Goal: Task Accomplishment & Management: Use online tool/utility

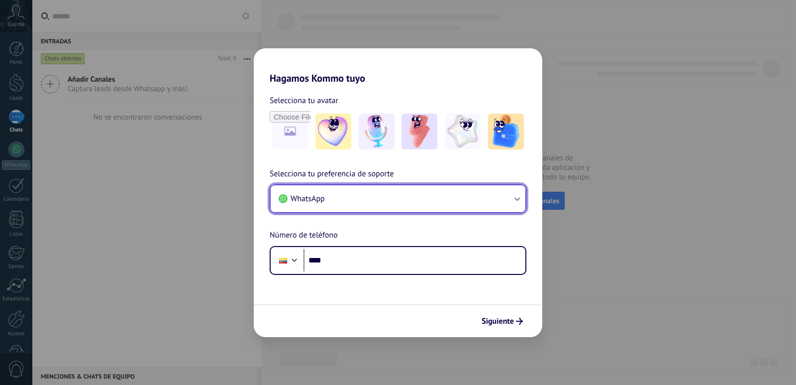
click at [515, 199] on icon "button" at bounding box center [517, 199] width 10 height 10
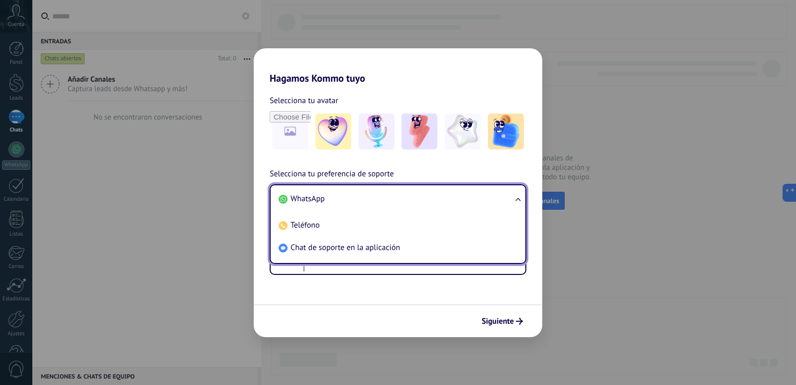
click at [305, 203] on span "WhatsApp" at bounding box center [308, 199] width 34 height 10
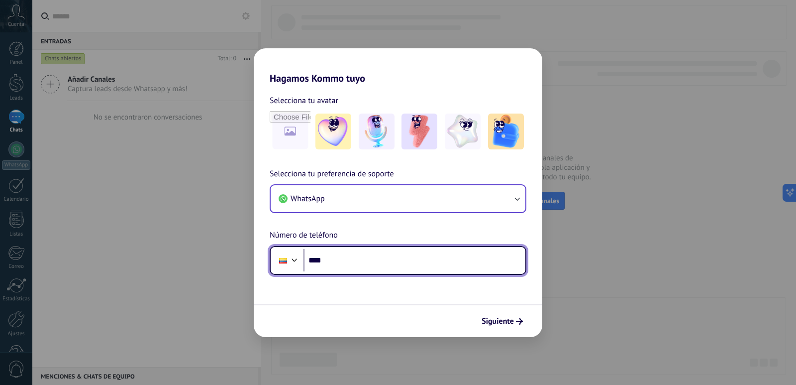
click at [351, 268] on input "****" at bounding box center [415, 260] width 222 height 23
type input "**********"
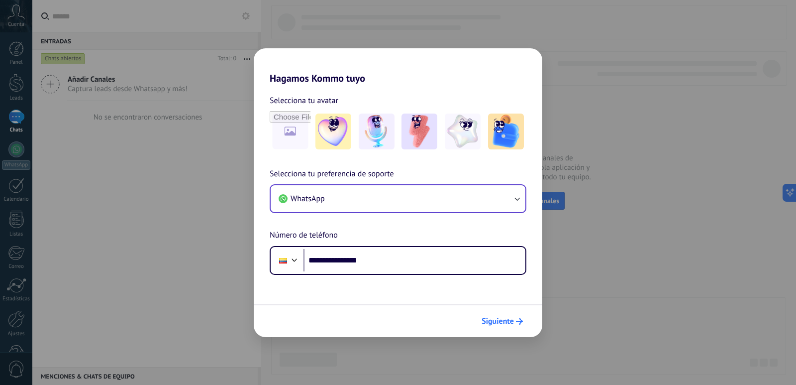
click at [512, 320] on span "Siguiente" at bounding box center [498, 320] width 32 height 7
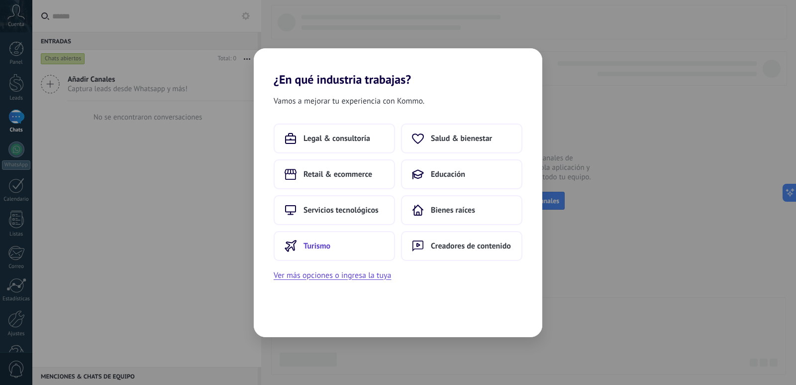
click at [313, 249] on span "Turismo" at bounding box center [317, 246] width 27 height 10
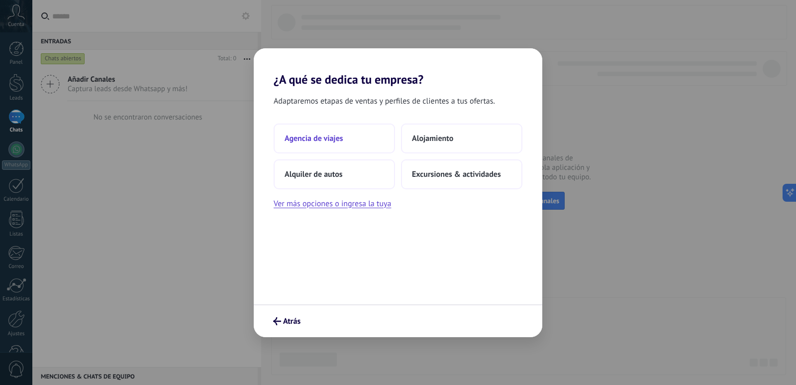
drag, startPoint x: 353, startPoint y: 143, endPoint x: 371, endPoint y: 138, distance: 18.7
click at [371, 138] on button "Agencia de viajes" at bounding box center [334, 138] width 121 height 30
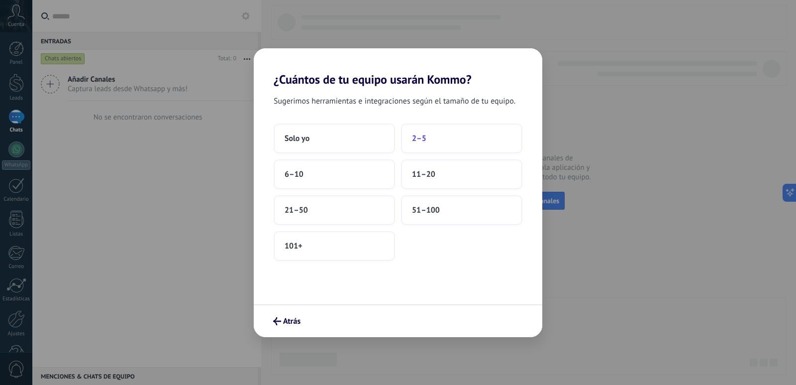
click at [451, 142] on button "2–5" at bounding box center [461, 138] width 121 height 30
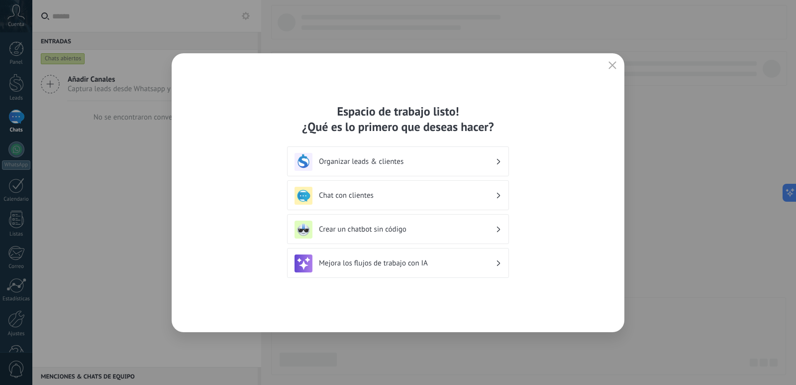
click at [500, 162] on icon at bounding box center [498, 162] width 3 height 6
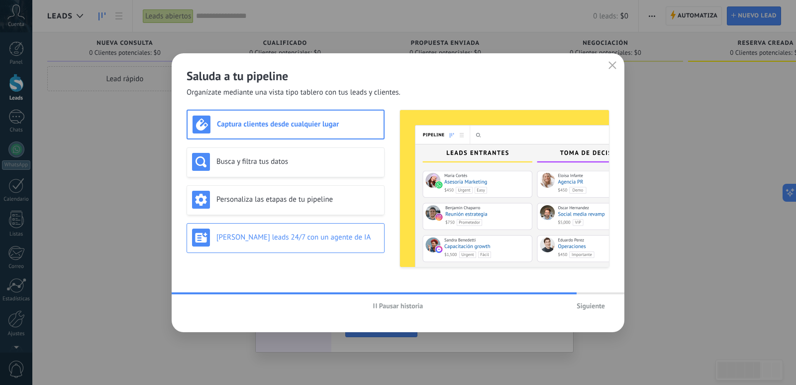
click at [316, 241] on h3 "[PERSON_NAME] leads 24/7 con un agente de IA" at bounding box center [297, 236] width 163 height 9
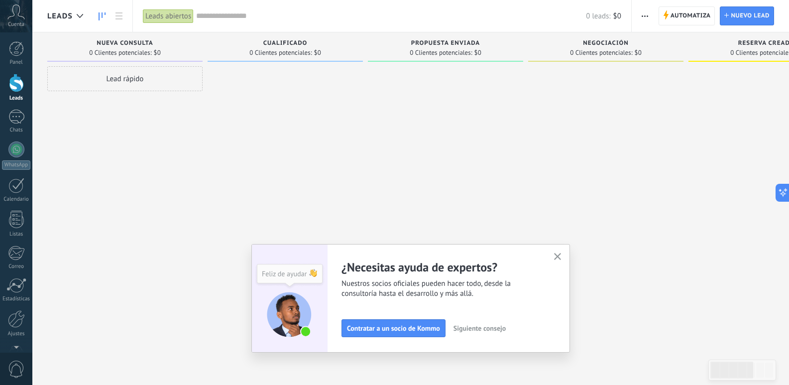
scroll to position [29, 0]
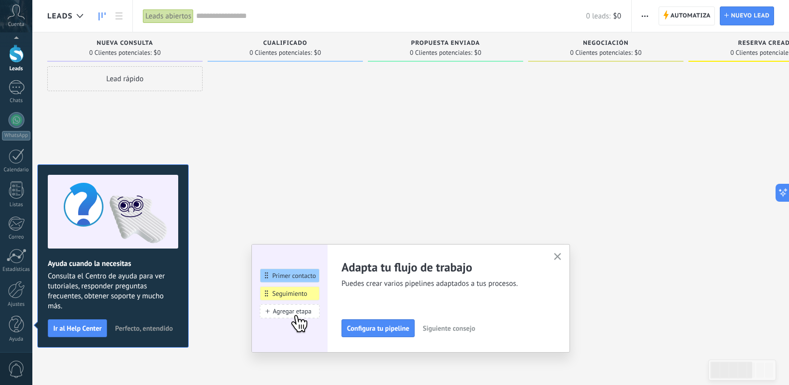
click at [561, 256] on icon "button" at bounding box center [557, 256] width 7 height 7
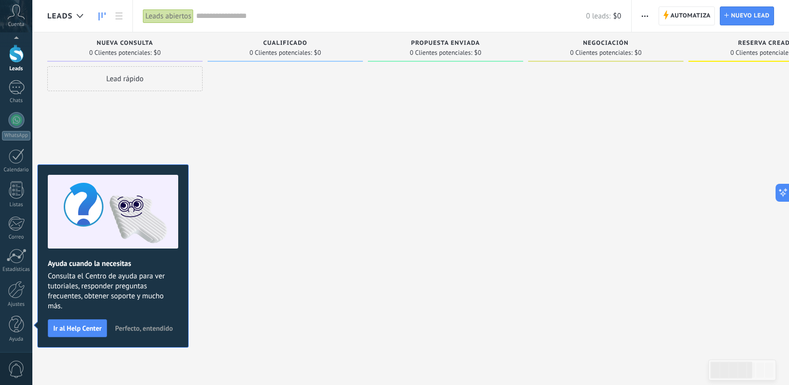
click at [156, 329] on span "Perfecto, entendido" at bounding box center [144, 327] width 58 height 7
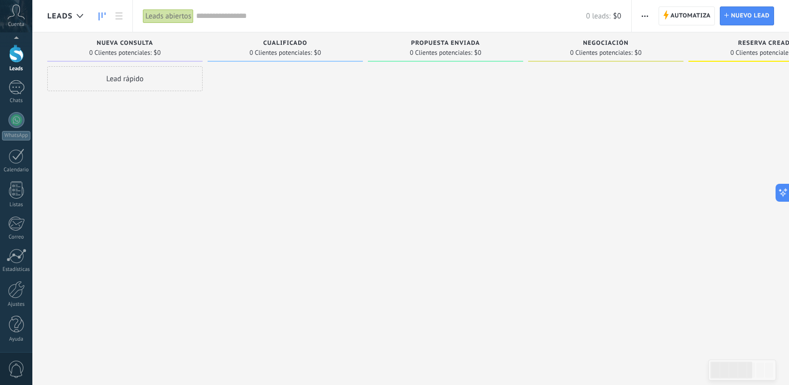
click at [253, 237] on div at bounding box center [285, 193] width 155 height 255
click at [9, 321] on div at bounding box center [16, 318] width 17 height 17
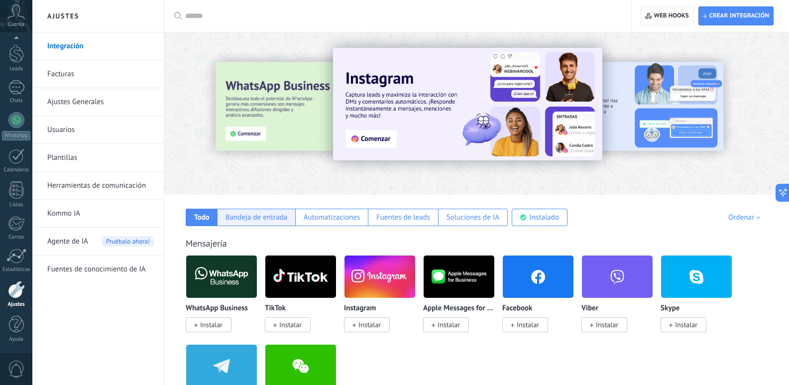
scroll to position [83, 0]
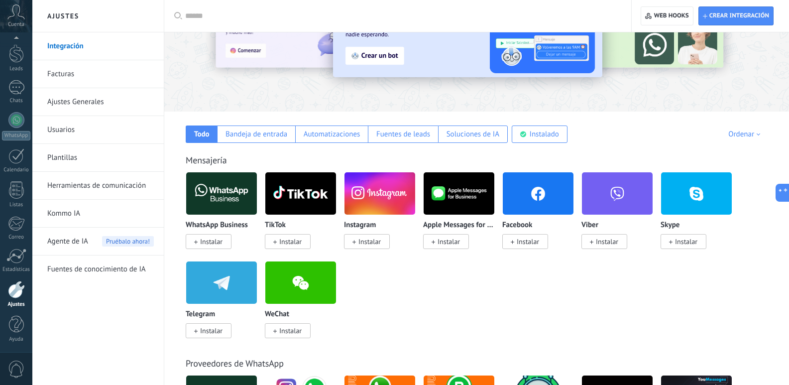
click at [226, 200] on img at bounding box center [221, 193] width 71 height 48
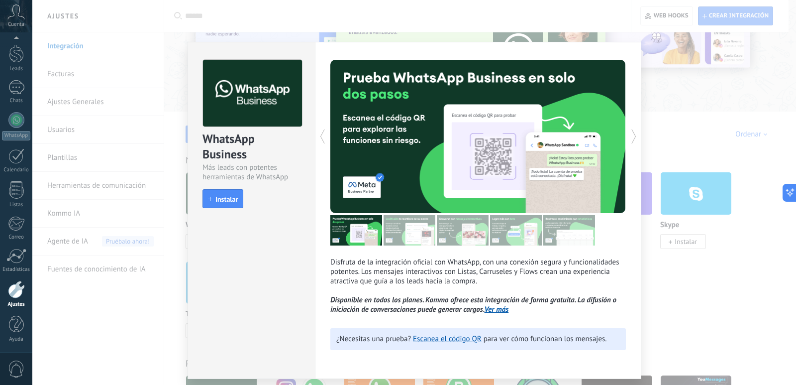
click at [707, 134] on div "WhatsApp Business Más leads con potentes herramientas de WhatsApp install Insta…" at bounding box center [414, 192] width 764 height 385
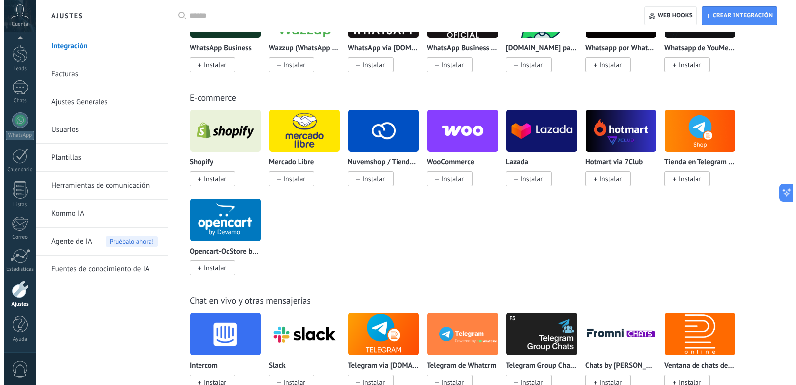
scroll to position [0, 0]
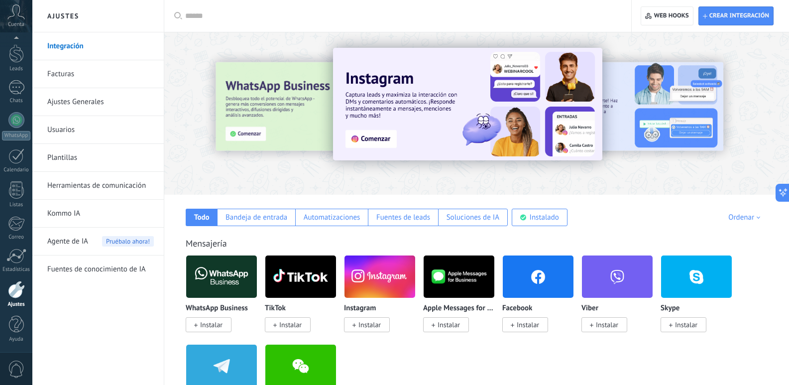
click at [218, 17] on input "text" at bounding box center [401, 16] width 432 height 10
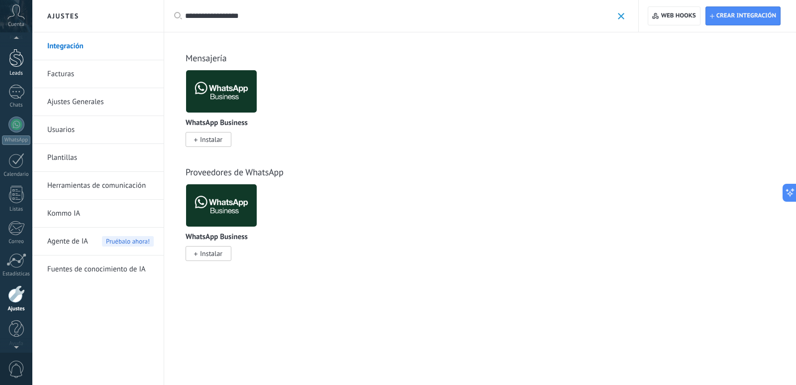
scroll to position [10, 0]
type input "**********"
click at [17, 108] on div at bounding box center [16, 107] width 16 height 14
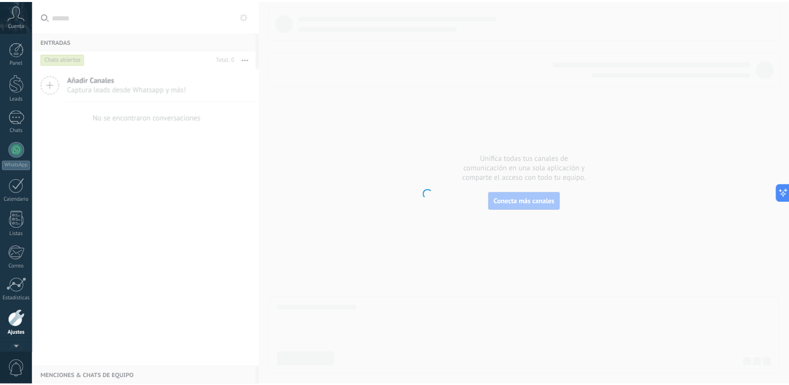
scroll to position [29, 0]
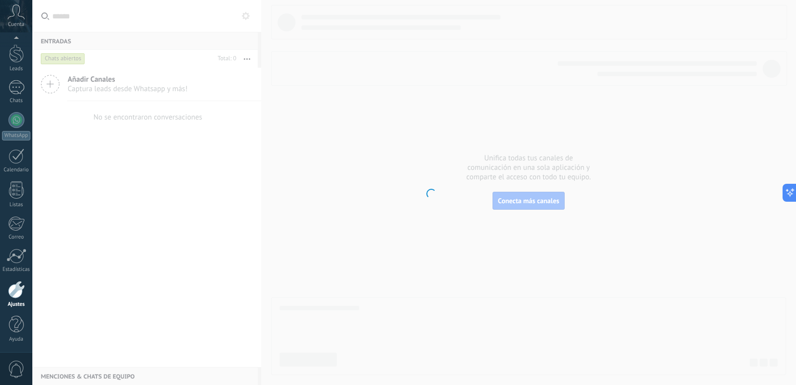
click at [13, 284] on div at bounding box center [16, 289] width 17 height 17
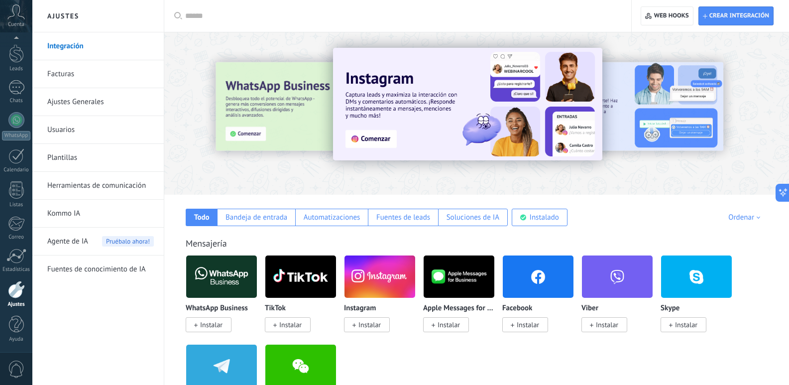
click at [250, 120] on div at bounding box center [233, 113] width 218 height 90
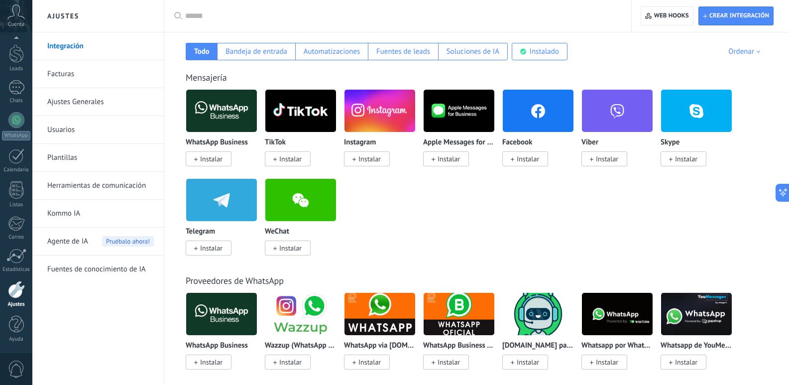
scroll to position [0, 0]
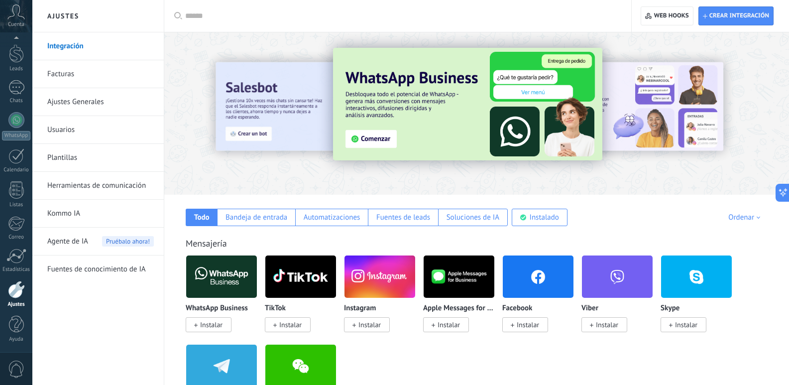
click at [210, 294] on img at bounding box center [221, 276] width 71 height 48
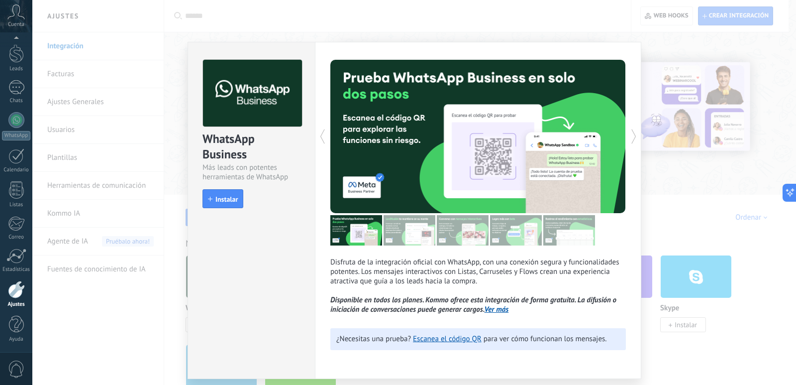
click at [479, 22] on div "WhatsApp Business Más leads con potentes herramientas de WhatsApp install Insta…" at bounding box center [414, 192] width 764 height 385
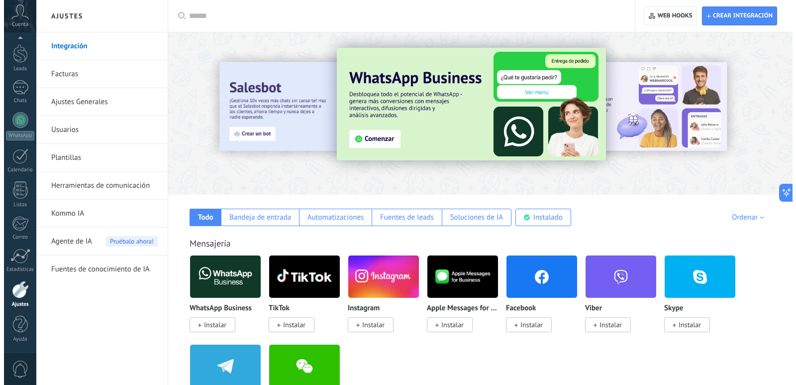
scroll to position [83, 0]
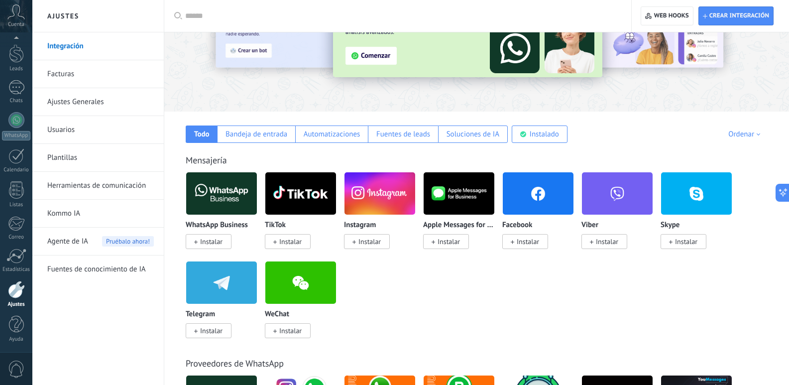
click at [232, 211] on img at bounding box center [221, 193] width 71 height 48
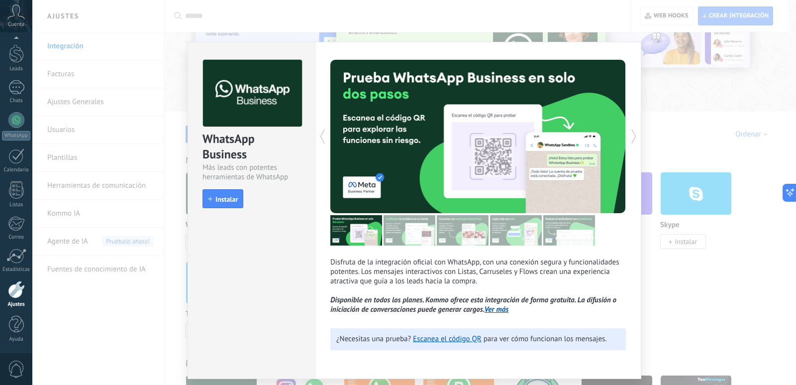
click at [284, 13] on div "WhatsApp Business Más leads con potentes herramientas de WhatsApp install Insta…" at bounding box center [414, 192] width 764 height 385
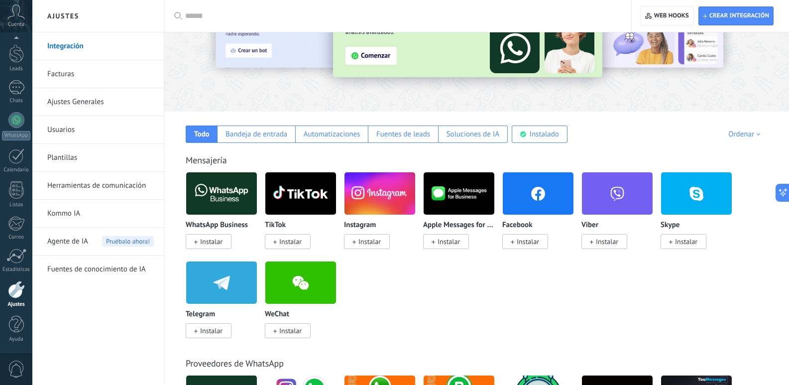
click at [221, 192] on img at bounding box center [221, 193] width 71 height 48
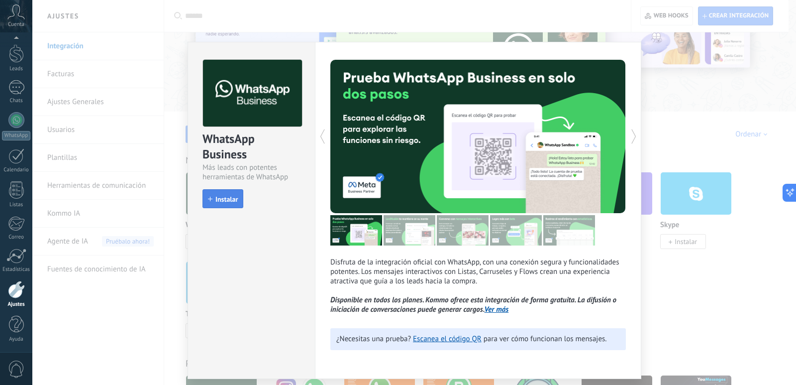
click at [228, 204] on button "Instalar" at bounding box center [223, 198] width 41 height 19
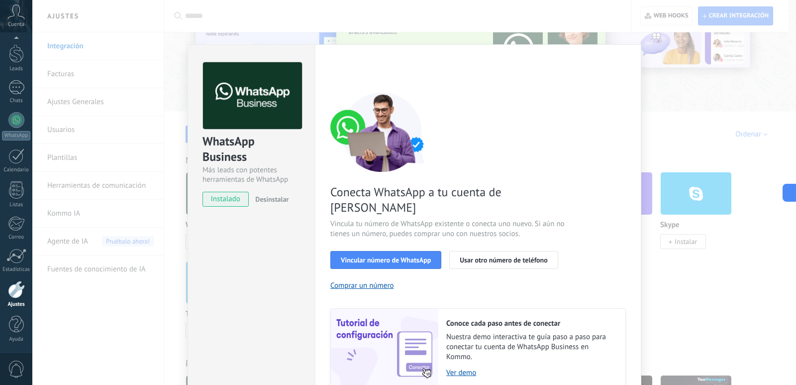
scroll to position [32, 0]
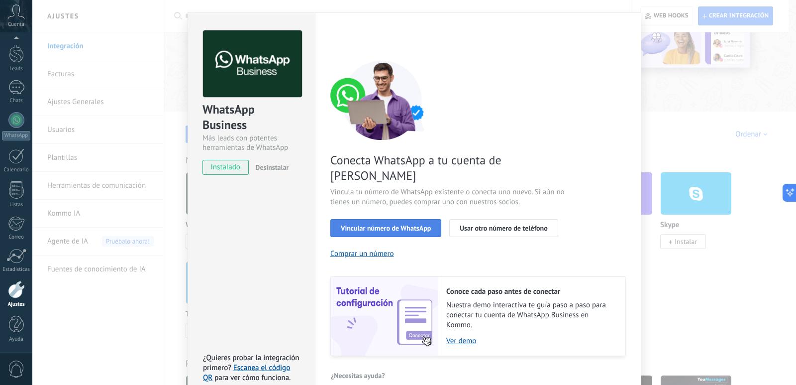
click at [369, 219] on button "Vincular número de WhatsApp" at bounding box center [385, 228] width 111 height 18
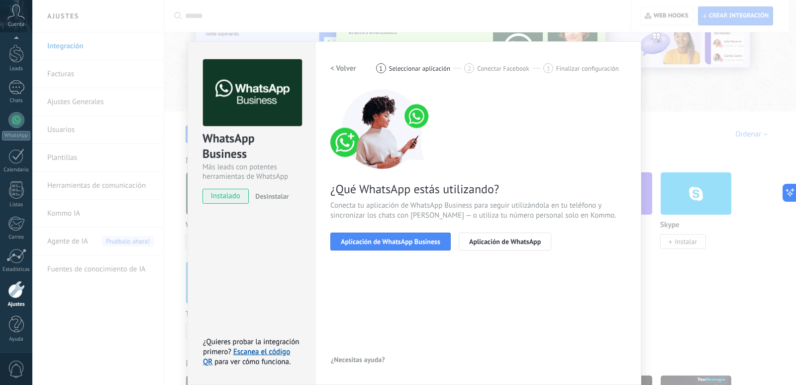
scroll to position [3, 0]
click at [379, 246] on button "Aplicación de WhatsApp Business" at bounding box center [390, 241] width 120 height 18
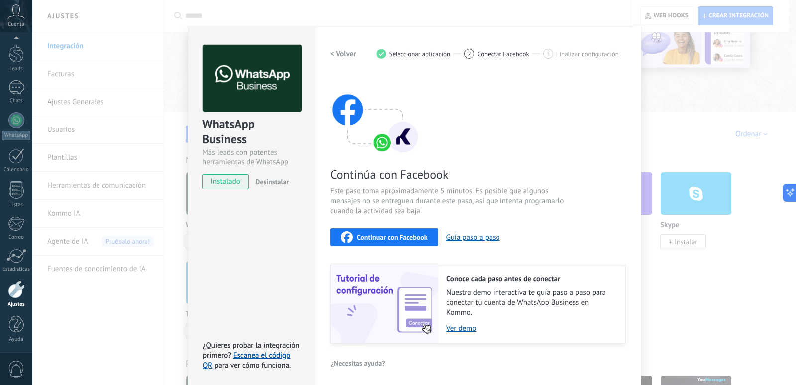
scroll to position [20, 0]
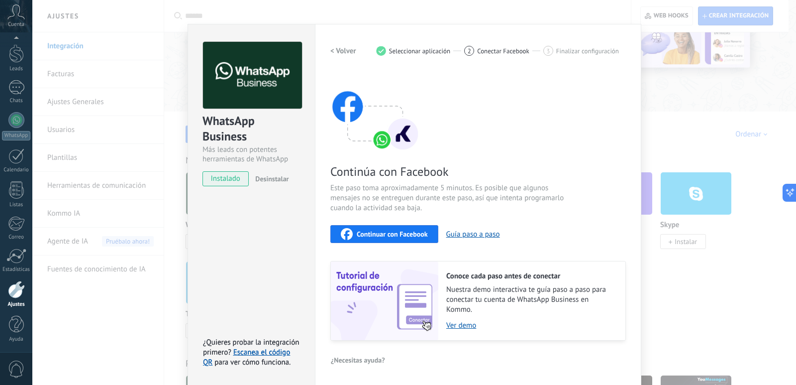
click at [231, 178] on span "instalado" at bounding box center [225, 178] width 45 height 15
click at [336, 48] on h2 "< Volver" at bounding box center [343, 50] width 26 height 9
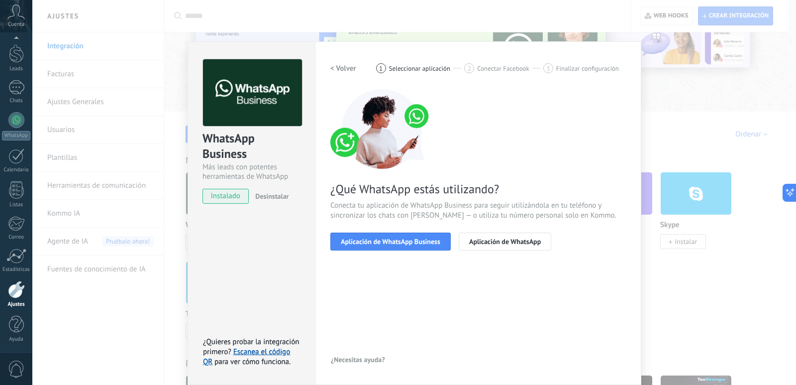
scroll to position [3, 0]
click at [341, 70] on h2 "< Volver" at bounding box center [343, 68] width 26 height 9
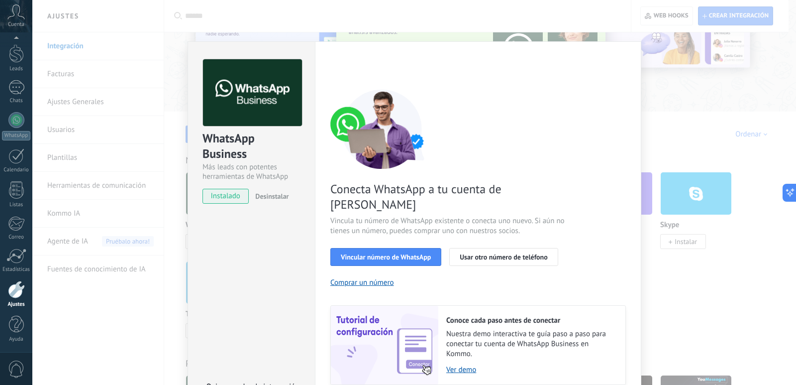
scroll to position [20, 0]
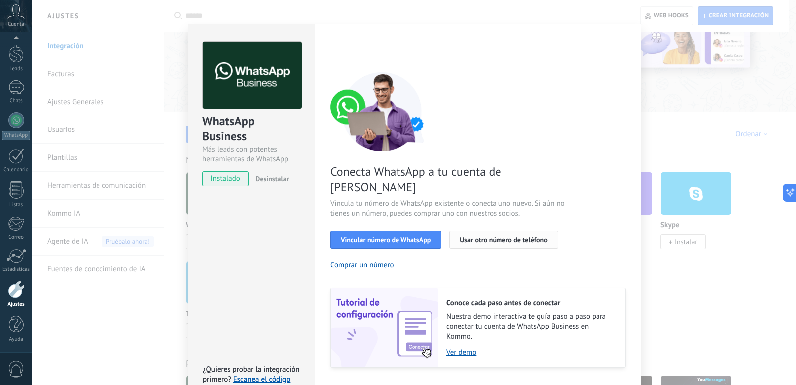
click at [499, 236] on span "Usar otro número de teléfono" at bounding box center [504, 239] width 88 height 7
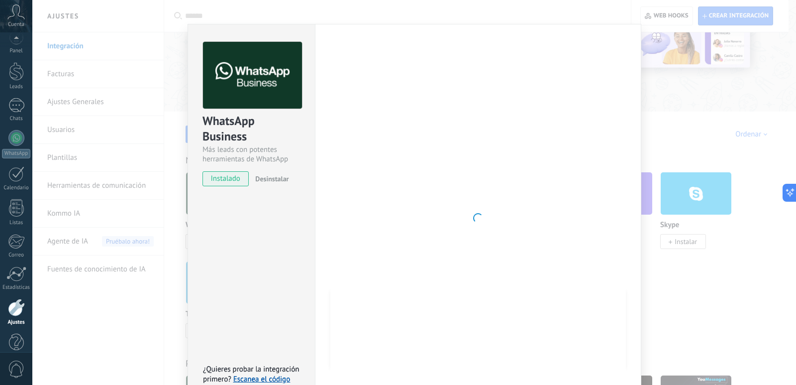
scroll to position [29, 0]
click at [691, 83] on div "WhatsApp Business Más leads con potentes herramientas de WhatsApp instalado Des…" at bounding box center [414, 192] width 764 height 385
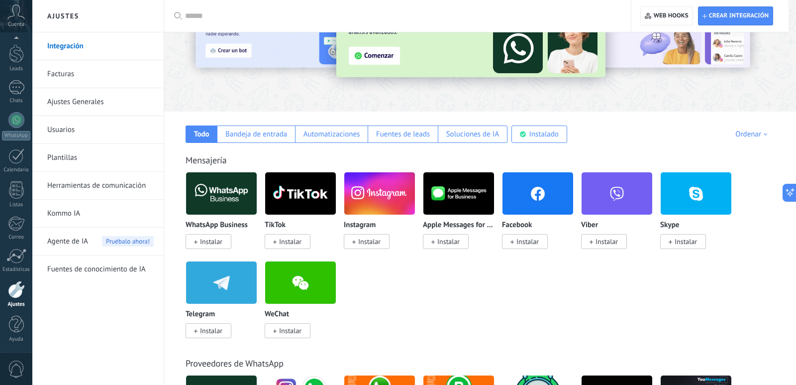
scroll to position [0, 0]
click at [211, 240] on span "Instalar" at bounding box center [211, 241] width 22 height 9
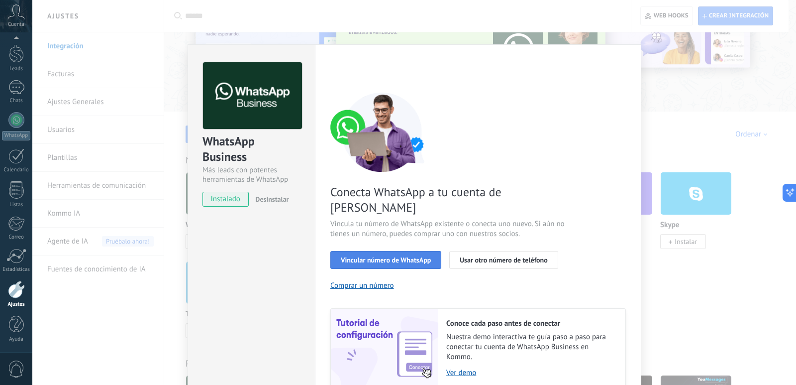
click at [385, 256] on span "Vincular número de WhatsApp" at bounding box center [386, 259] width 90 height 7
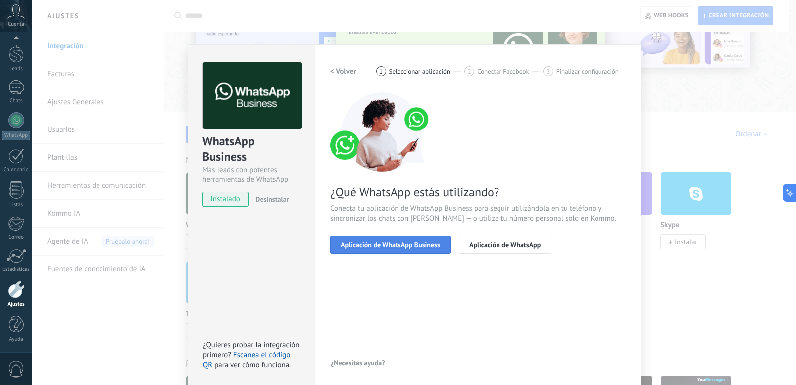
click at [420, 243] on span "Aplicación de WhatsApp Business" at bounding box center [391, 244] width 100 height 7
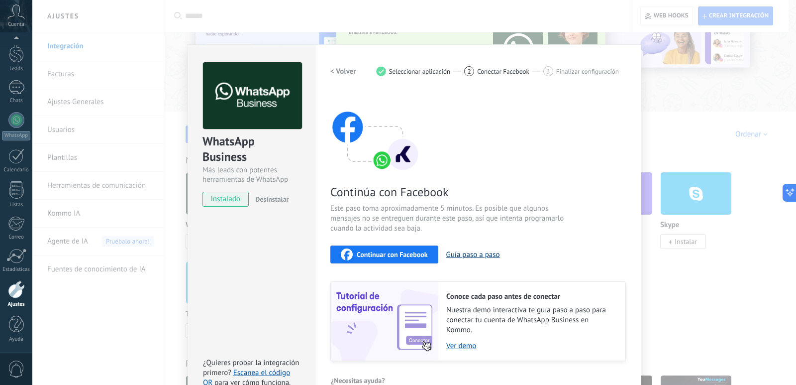
click at [473, 256] on button "Guía paso a paso" at bounding box center [473, 254] width 54 height 9
click at [392, 256] on span "Continuar con Facebook" at bounding box center [392, 254] width 71 height 7
